Goal: Find contact information: Find contact information

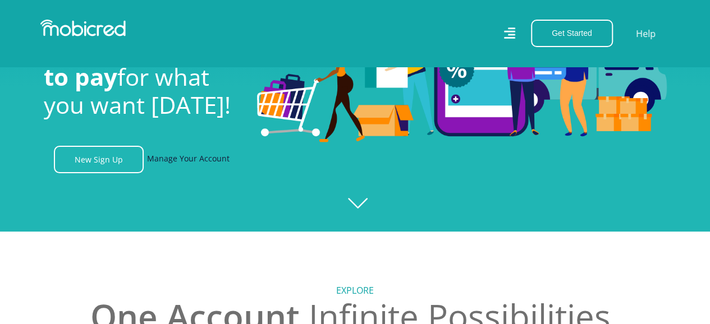
scroll to position [168, 0]
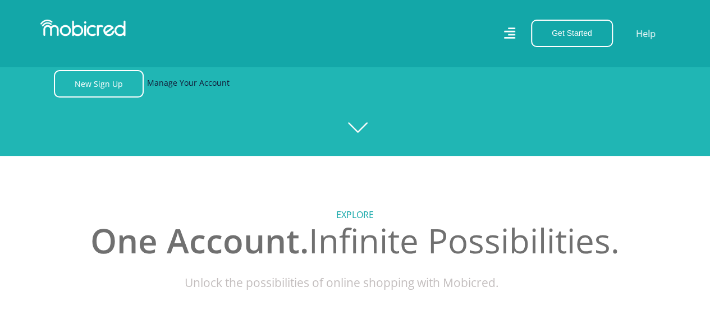
click at [192, 91] on link "Manage Your Account" at bounding box center [188, 84] width 83 height 28
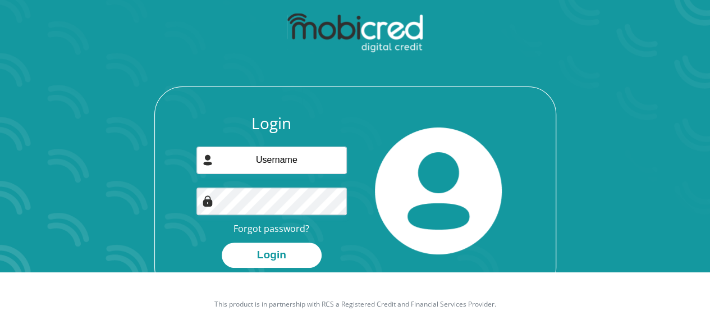
scroll to position [64, 0]
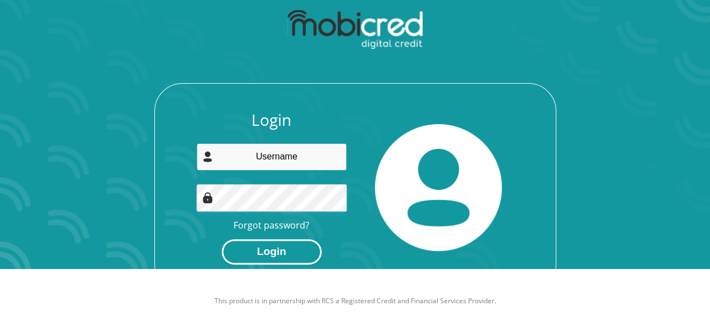
type input "sherwonejooste@gmail.com"
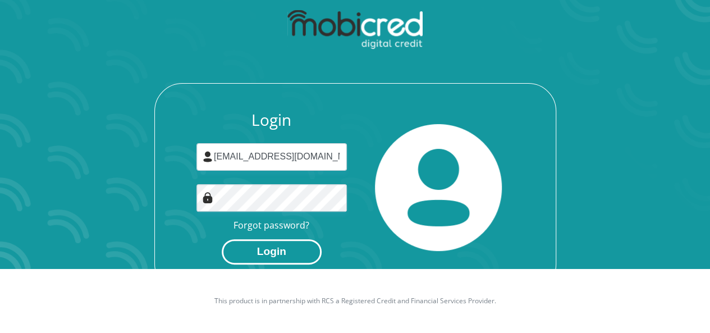
click at [263, 248] on button "Login" at bounding box center [272, 251] width 100 height 25
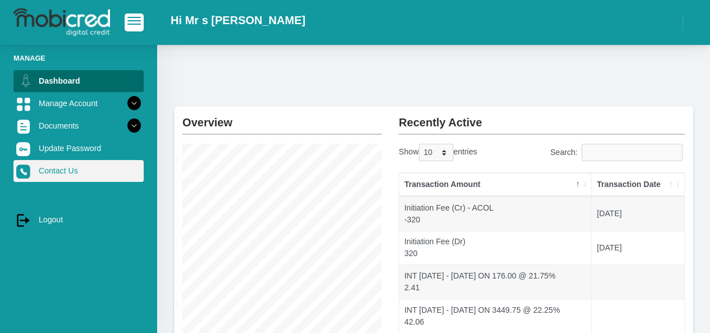
click at [56, 173] on link "Contact Us" at bounding box center [78, 170] width 130 height 21
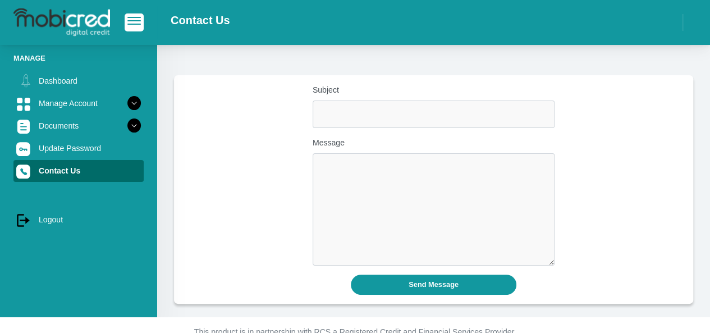
click at [58, 20] on img at bounding box center [61, 22] width 97 height 28
